Goal: Browse casually: Explore the website without a specific task or goal

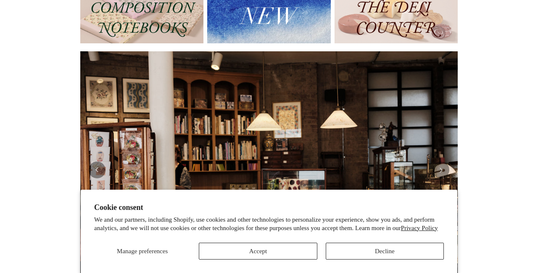
scroll to position [116, 0]
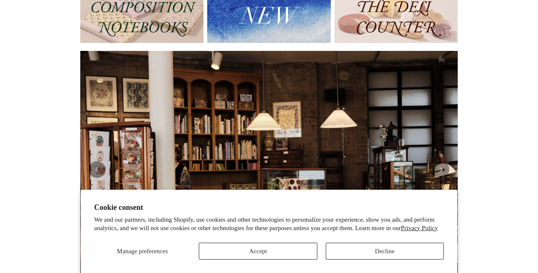
click at [252, 249] on button "Accept" at bounding box center [258, 250] width 118 height 17
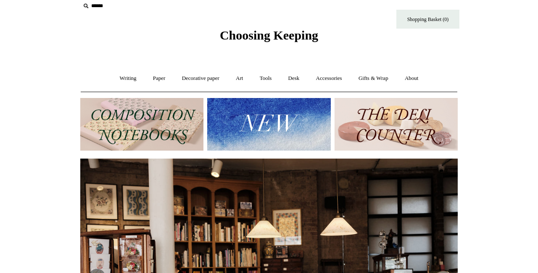
scroll to position [9, 0]
click at [263, 120] on img at bounding box center [268, 124] width 123 height 52
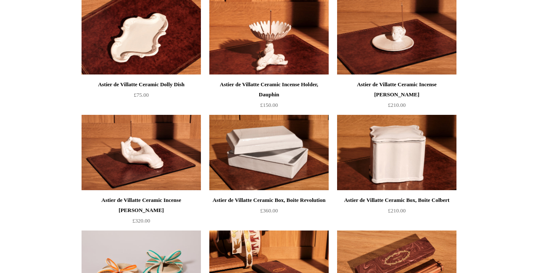
scroll to position [803, 0]
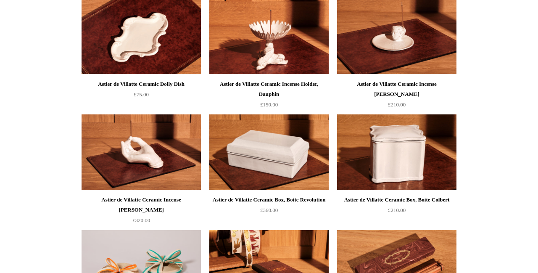
click at [138, 83] on div "Astier de Villatte Ceramic Dolly Dish" at bounding box center [141, 84] width 115 height 10
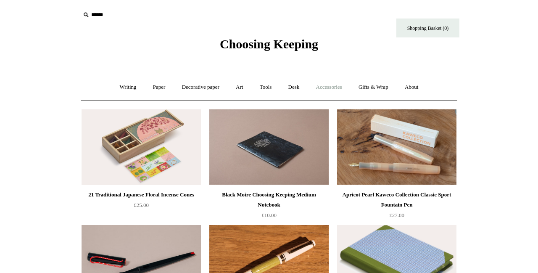
scroll to position [0, 0]
click at [243, 85] on link "Art +" at bounding box center [239, 87] width 22 height 22
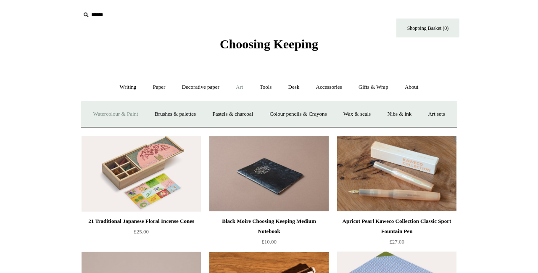
click at [142, 113] on link "Watercolour & Paint" at bounding box center [115, 114] width 60 height 22
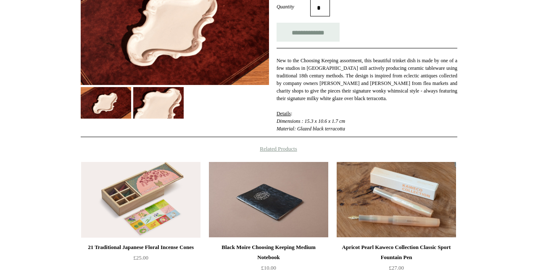
scroll to position [162, 0]
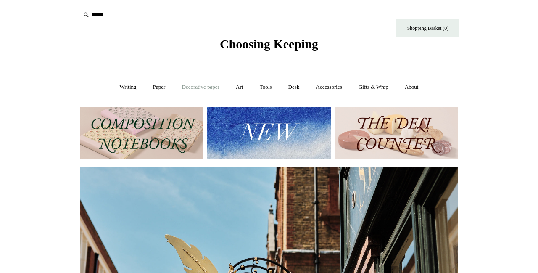
click at [195, 78] on link "Decorative paper +" at bounding box center [200, 87] width 52 height 22
